Goal: Participate in discussion: Engage in conversation with other users on a specific topic

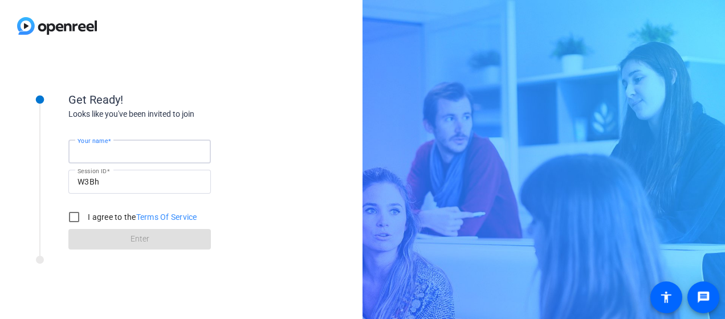
click at [136, 145] on input "Your name" at bounding box center [140, 152] width 124 height 14
type input "[PERSON_NAME]"
click at [71, 217] on input "I agree to the Terms Of Service" at bounding box center [74, 217] width 23 height 23
checkbox input "true"
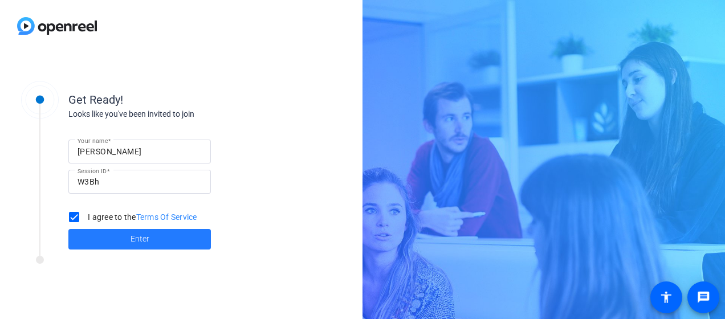
click at [104, 230] on span at bounding box center [139, 239] width 143 height 27
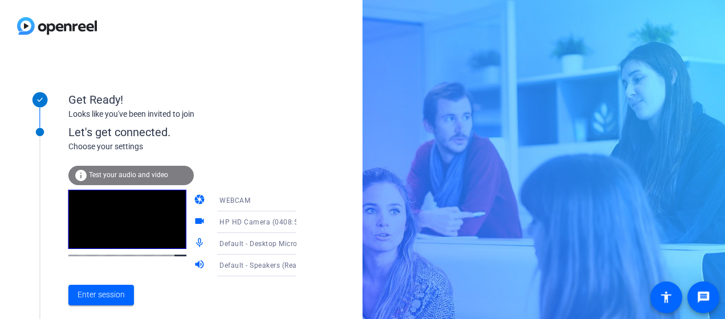
click at [255, 249] on div "Default - Desktop Microphone (RØDE NT-USB Mini)" at bounding box center [261, 244] width 85 height 14
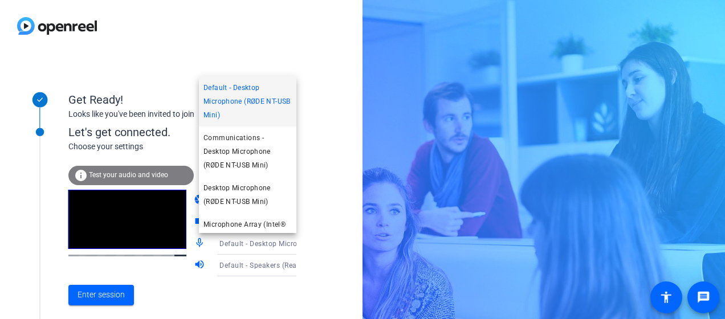
click at [333, 114] on div at bounding box center [362, 159] width 725 height 319
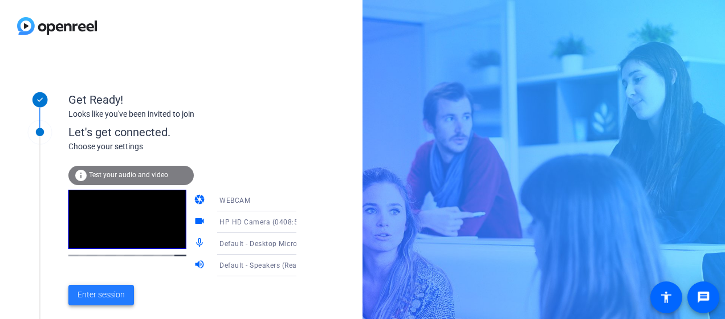
click at [88, 296] on span "Enter session" at bounding box center [101, 295] width 47 height 12
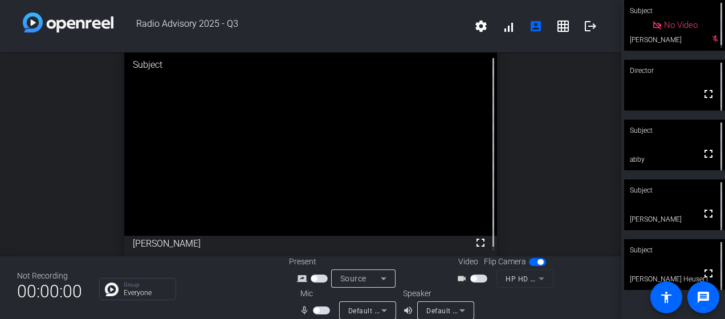
click at [471, 280] on span "button" at bounding box center [474, 279] width 6 height 6
click at [316, 311] on span "button" at bounding box center [317, 311] width 6 height 6
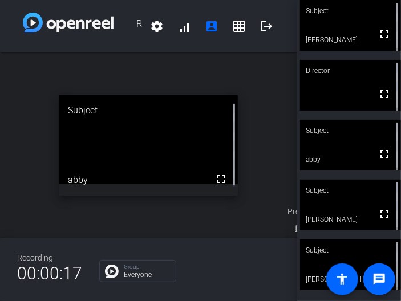
click at [258, 143] on div "open_in_new Subject fullscreen abby" at bounding box center [148, 145] width 297 height 186
click at [265, 109] on div "open_in_new Subject fullscreen [PERSON_NAME] Heuser1" at bounding box center [148, 145] width 297 height 186
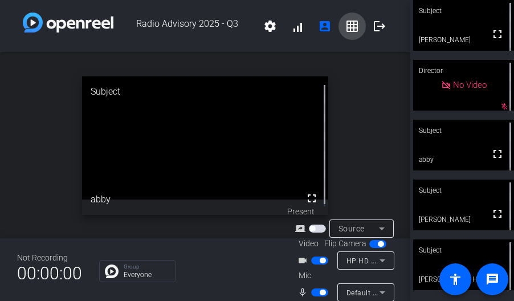
click at [347, 25] on mat-icon "grid_on" at bounding box center [352, 26] width 14 height 14
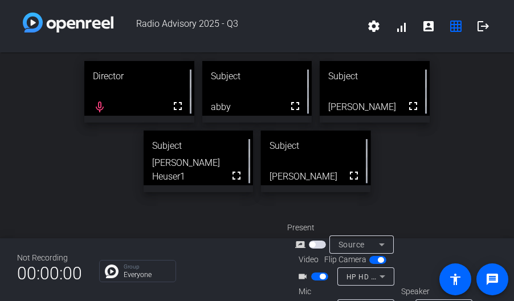
click at [222, 221] on div "Director fullscreen mic_none Subject fullscreen abby Subject fullscreen [PERSON…" at bounding box center [257, 145] width 514 height 186
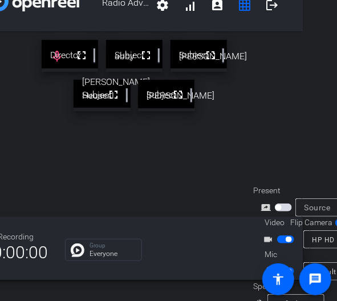
scroll to position [45, 34]
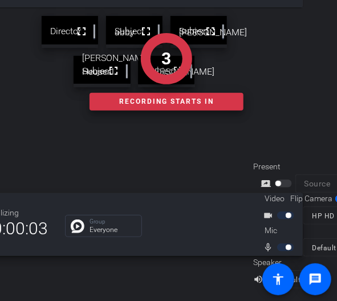
click at [195, 137] on div "Director fullscreen Subject fullscreen abby Subject fullscreen [PERSON_NAME] Su…" at bounding box center [134, 100] width 337 height 186
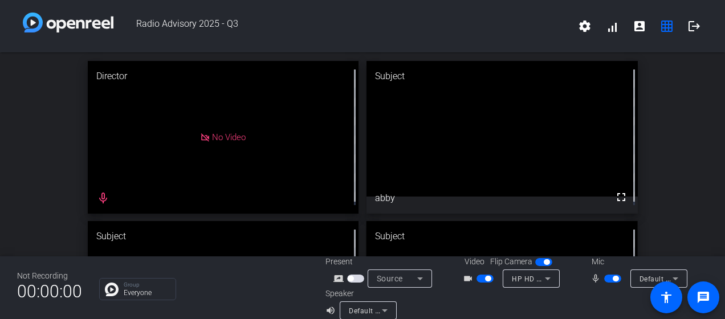
scroll to position [95, 0]
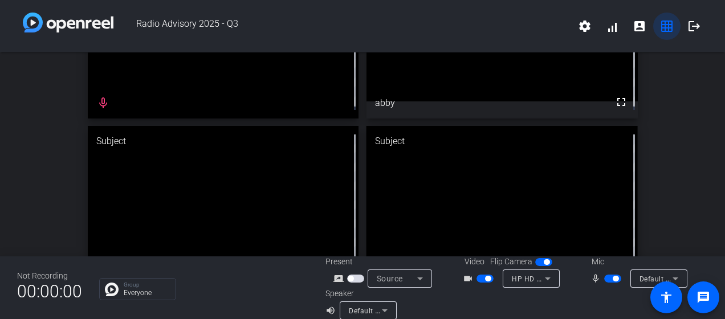
click at [663, 32] on mat-icon "grid_on" at bounding box center [667, 26] width 14 height 14
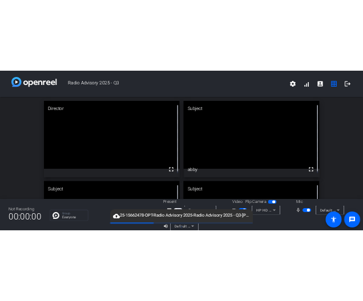
scroll to position [0, 0]
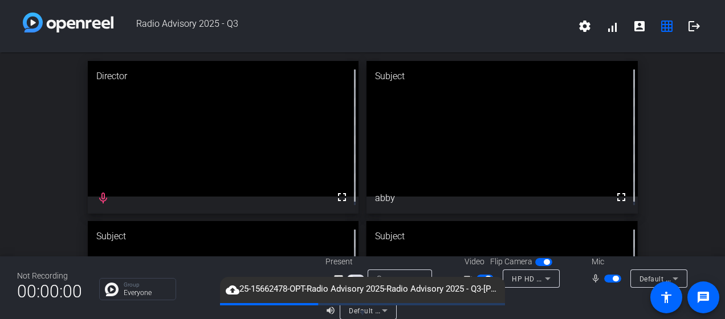
drag, startPoint x: 494, startPoint y: 11, endPoint x: 432, endPoint y: 25, distance: 63.5
click at [432, 25] on span "Radio Advisory 2025 - Q3" at bounding box center [342, 26] width 458 height 27
click at [638, 17] on span at bounding box center [639, 26] width 27 height 27
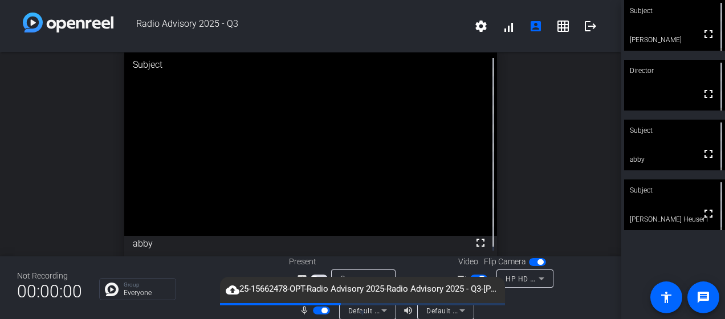
click at [472, 276] on span "button" at bounding box center [478, 279] width 17 height 8
click at [315, 308] on span "button" at bounding box center [321, 311] width 17 height 8
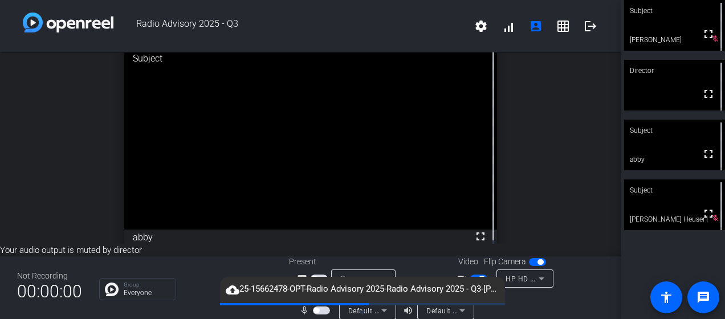
click at [470, 276] on span "button" at bounding box center [478, 279] width 17 height 8
